Goal: Task Accomplishment & Management: Complete application form

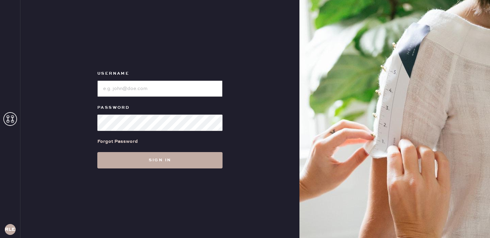
type input "reformationlowereastside"
click at [168, 162] on button "Sign in" at bounding box center [159, 160] width 125 height 16
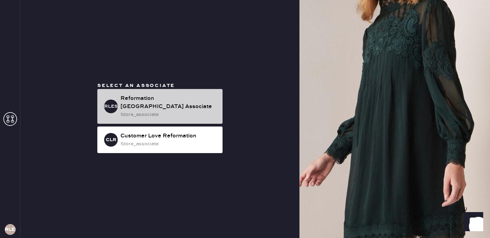
click at [203, 116] on div "store_associate" at bounding box center [169, 114] width 97 height 7
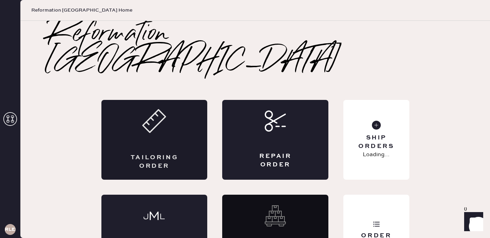
scroll to position [9, 0]
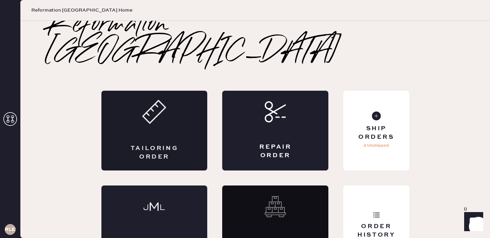
click at [184, 102] on div "Tailoring Order" at bounding box center [155, 131] width 106 height 80
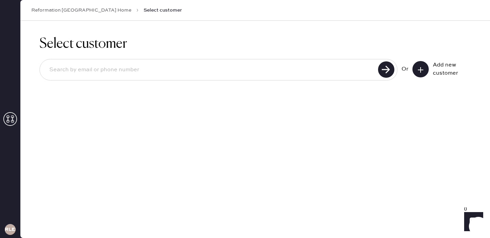
click at [193, 69] on input at bounding box center [210, 70] width 332 height 16
type input "[EMAIL_ADDRESS][DOMAIN_NAME]"
click at [387, 75] on use at bounding box center [386, 69] width 16 height 16
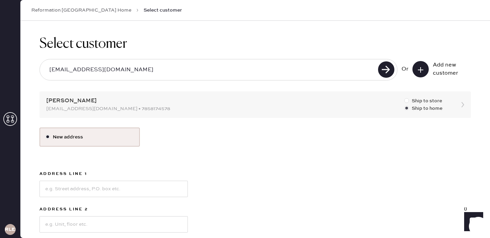
click at [409, 100] on div at bounding box center [407, 100] width 5 height 5
click at [405, 97] on input "Ship to store" at bounding box center [405, 97] width 0 height 0
radio input "true"
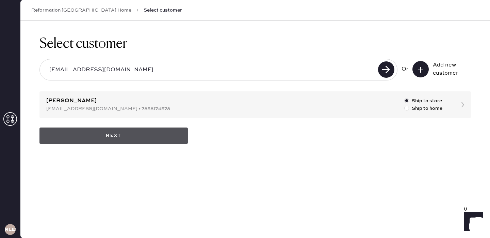
click at [179, 139] on button "Next" at bounding box center [114, 135] width 149 height 16
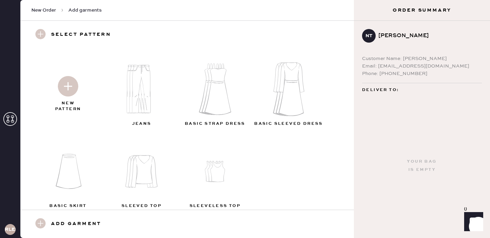
scroll to position [22, 0]
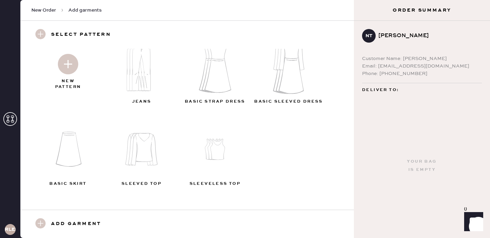
click at [74, 67] on img at bounding box center [68, 64] width 20 height 20
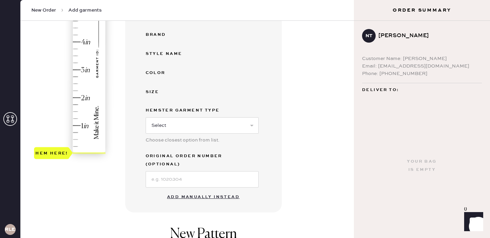
scroll to position [179, 0]
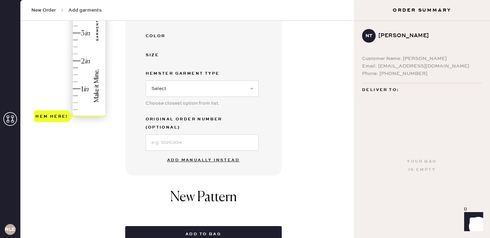
click at [209, 155] on button "Add manually instead" at bounding box center [203, 160] width 81 height 14
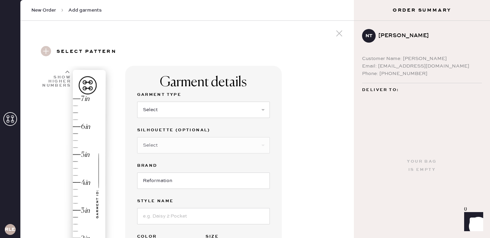
scroll to position [0, 0]
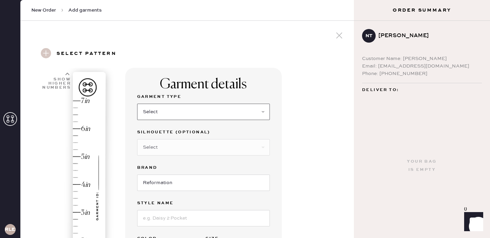
click at [188, 118] on select "Select Basic Skirt Jeans Leggings Pants Shorts Basic Sleeved Dress Basic Sleeve…" at bounding box center [203, 112] width 133 height 16
select select "6"
click at [204, 148] on select "Select Maxi Dress Midi Dress Mini Dress Other" at bounding box center [203, 147] width 133 height 16
select select "37"
click at [171, 222] on input at bounding box center [203, 218] width 133 height 16
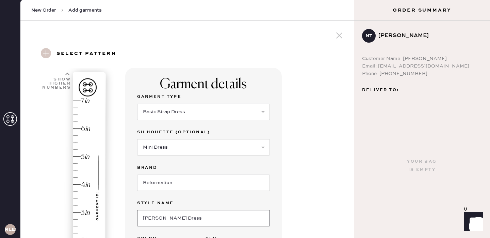
type input "[PERSON_NAME] Dress"
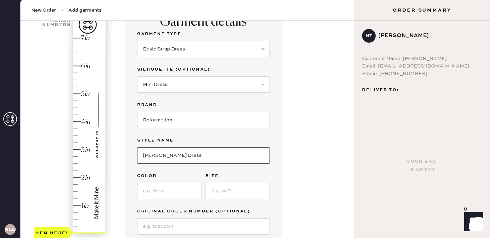
scroll to position [85, 0]
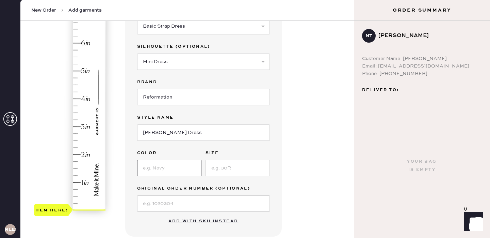
click at [179, 171] on input at bounding box center [169, 168] width 64 height 16
type input "Blue Rose"
click at [230, 165] on input at bounding box center [238, 168] width 64 height 16
type input ")"
type input "0"
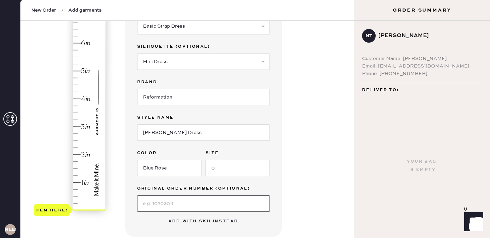
click at [177, 201] on input at bounding box center [203, 203] width 133 height 16
click at [237, 173] on input "0" at bounding box center [238, 168] width 64 height 16
type input "0"
click at [309, 105] on div "Garment details Garment Type Select Basic Skirt Jeans Leggings Pants Shorts Bas…" at bounding box center [237, 185] width 224 height 406
type input "1"
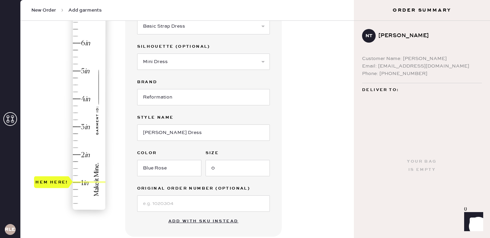
click at [77, 182] on div "Hem here!" at bounding box center [70, 112] width 73 height 201
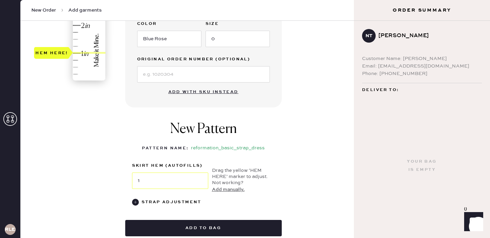
scroll to position [244, 0]
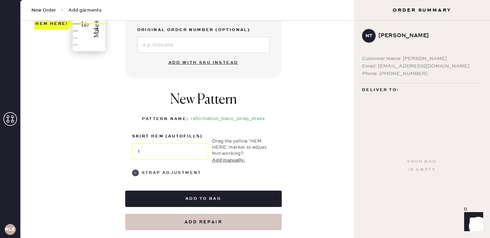
click at [167, 172] on div "Strap Adjustment" at bounding box center [172, 173] width 60 height 8
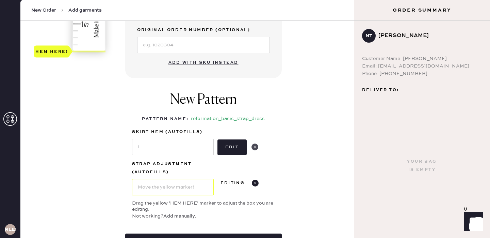
click at [255, 146] on use at bounding box center [255, 146] width 7 height 7
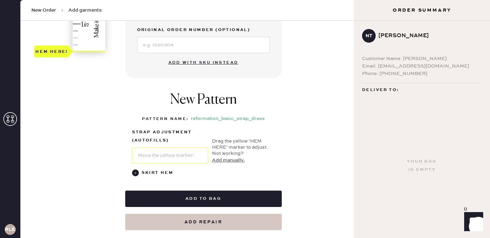
type input "1"
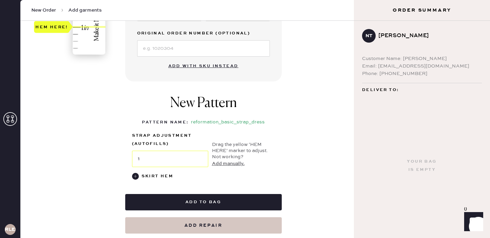
click at [316, 109] on div "Garment details Garment Type Select Basic Skirt Jeans Leggings Pants Shorts Bas…" at bounding box center [237, 30] width 224 height 406
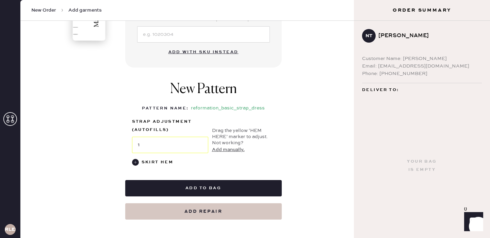
scroll to position [255, 0]
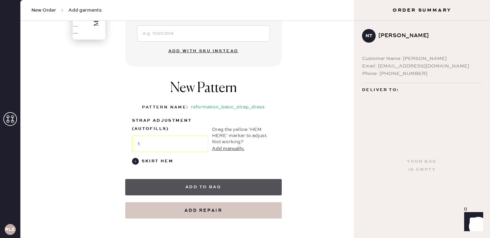
click at [252, 181] on button "Add to bag" at bounding box center [203, 187] width 157 height 16
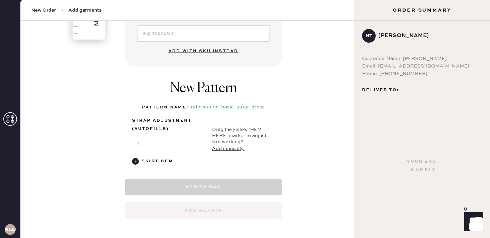
select select "6"
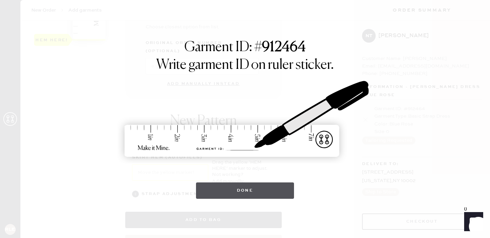
click at [270, 186] on button "Done" at bounding box center [245, 190] width 98 height 16
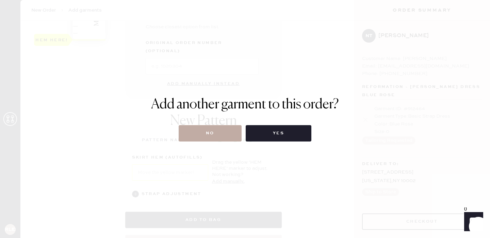
click at [220, 134] on button "No" at bounding box center [210, 133] width 63 height 16
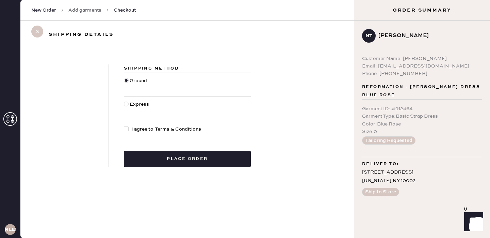
click at [130, 126] on div at bounding box center [127, 128] width 7 height 7
click at [124, 126] on input "I agree to Terms & Conditions" at bounding box center [124, 125] width 0 height 0
checkbox input "true"
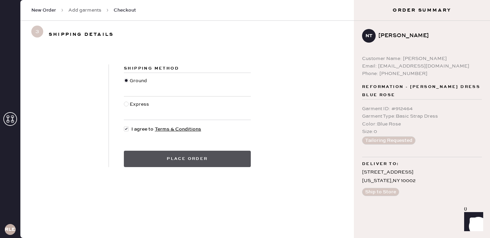
click at [166, 160] on button "Place order" at bounding box center [187, 159] width 127 height 16
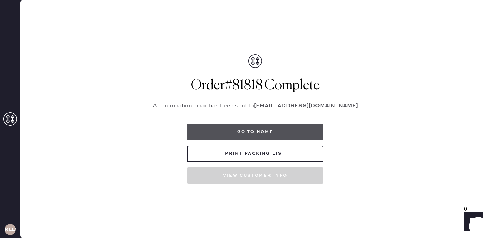
click at [261, 127] on button "Go to home" at bounding box center [255, 132] width 136 height 16
